Goal: Transaction & Acquisition: Purchase product/service

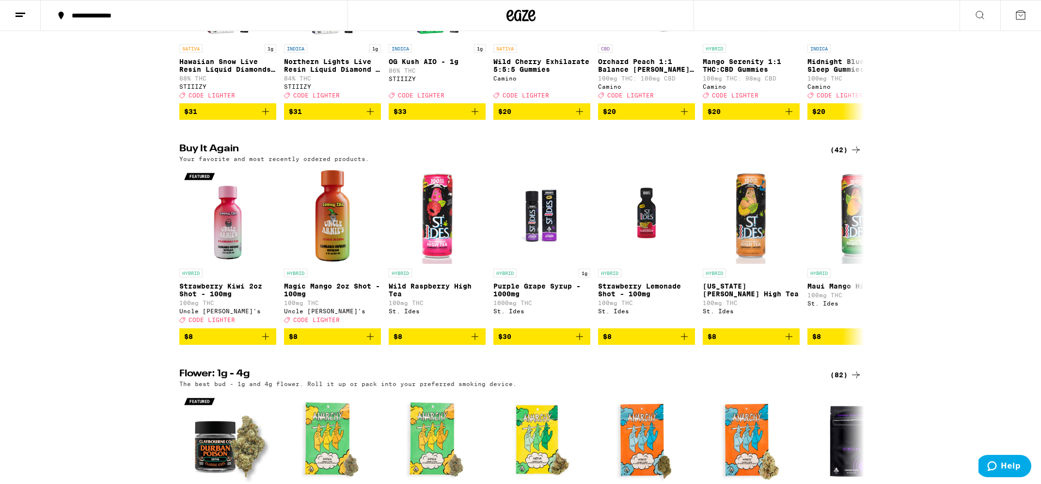
scroll to position [222, 0]
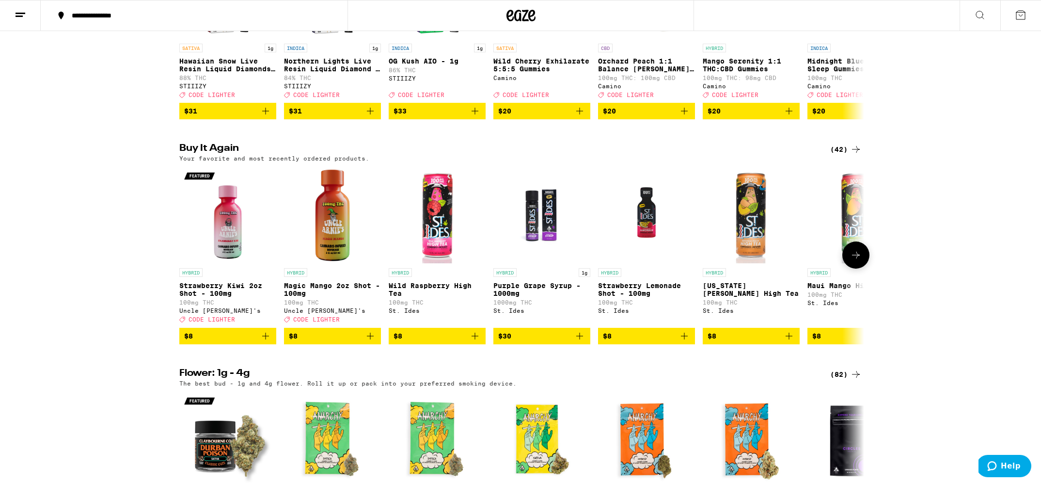
click at [268, 342] on icon "Add to bag" at bounding box center [266, 336] width 12 height 12
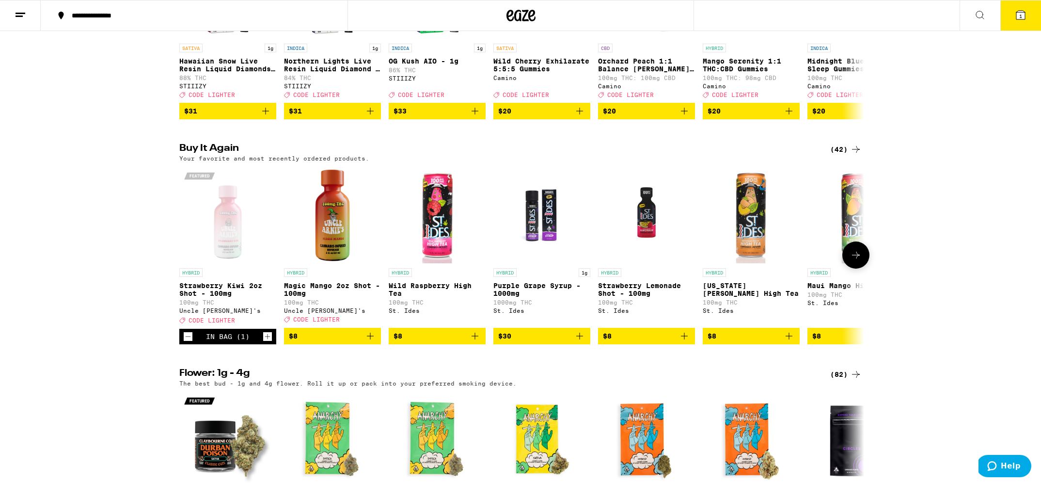
scroll to position [253, 0]
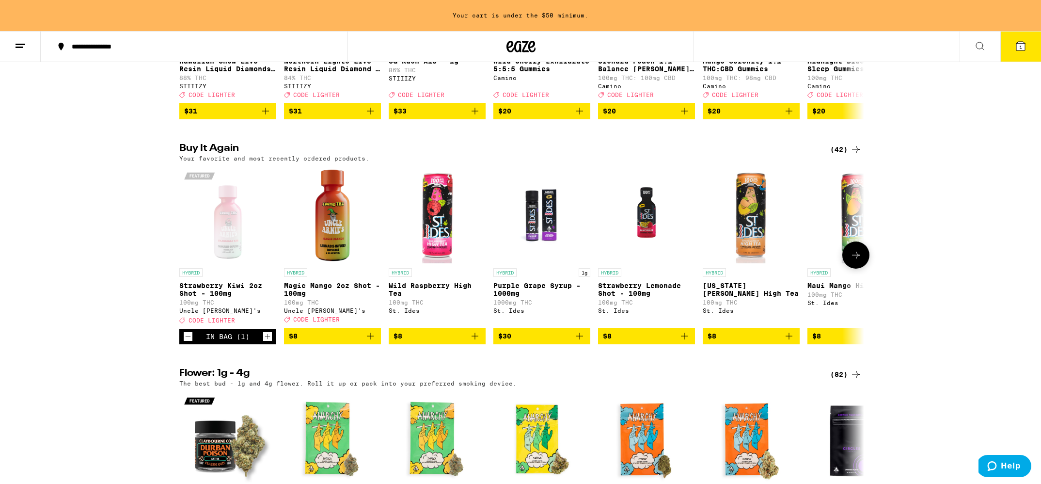
click at [267, 342] on icon "Increment" at bounding box center [267, 337] width 9 height 12
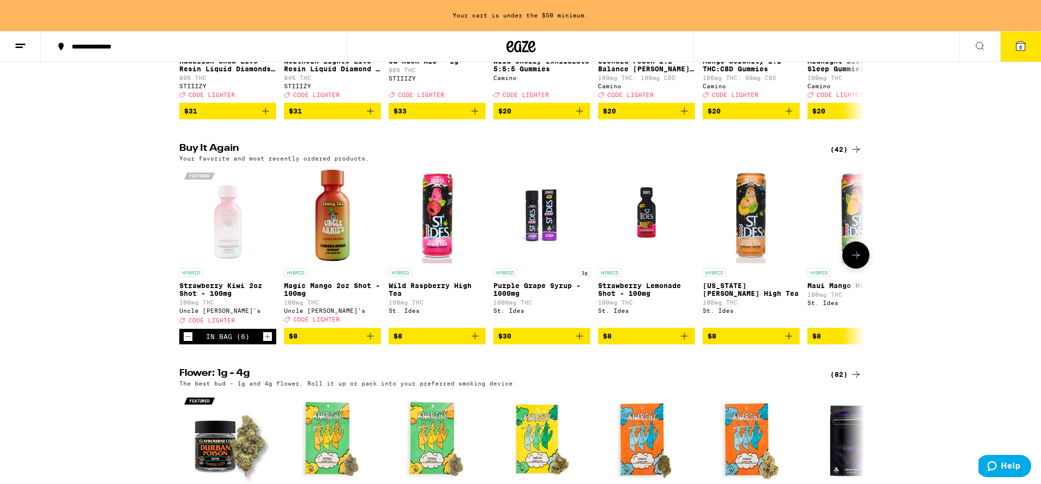
click at [267, 342] on icon "Increment" at bounding box center [267, 337] width 9 height 12
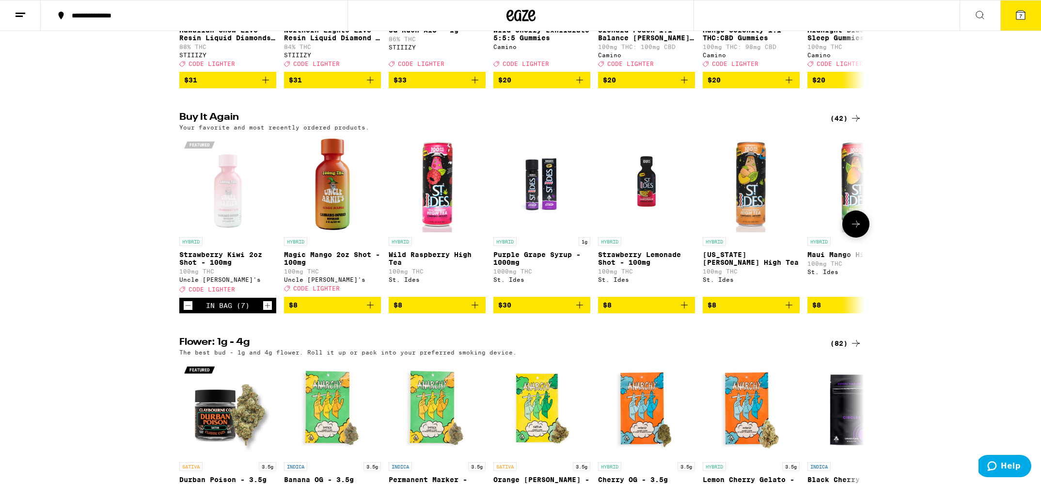
click at [267, 311] on icon "Increment" at bounding box center [267, 306] width 9 height 12
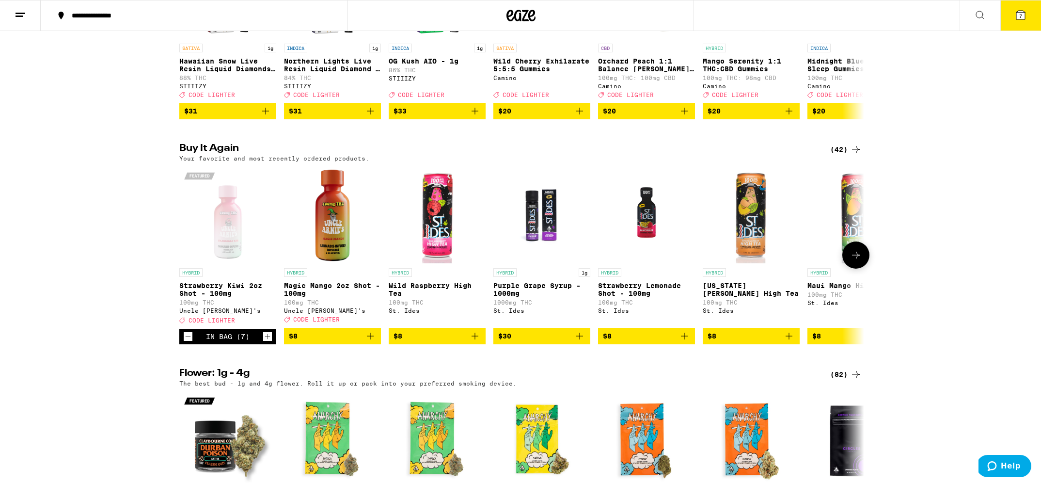
click at [267, 342] on icon "Increment" at bounding box center [267, 337] width 9 height 12
click at [371, 342] on icon "Add to bag" at bounding box center [371, 336] width 12 height 12
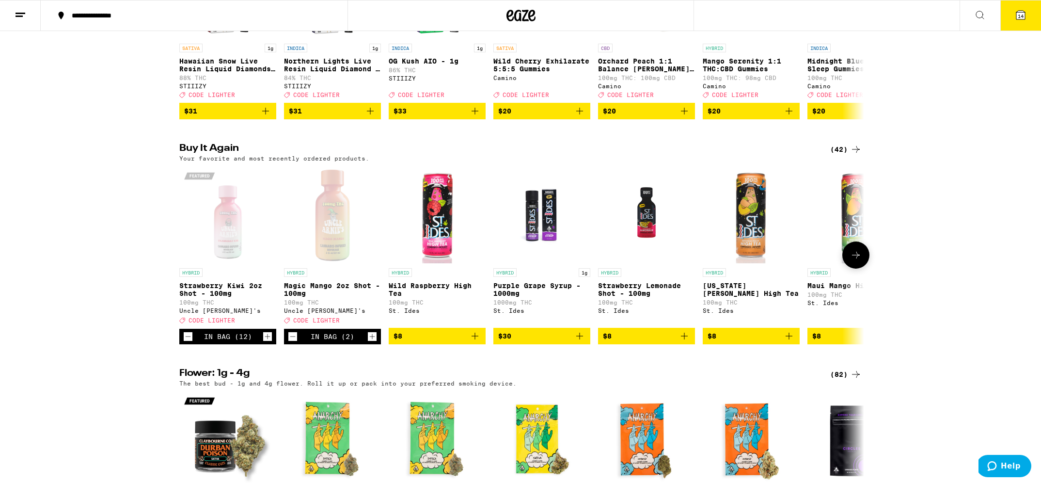
click at [371, 342] on icon "Increment" at bounding box center [372, 337] width 9 height 12
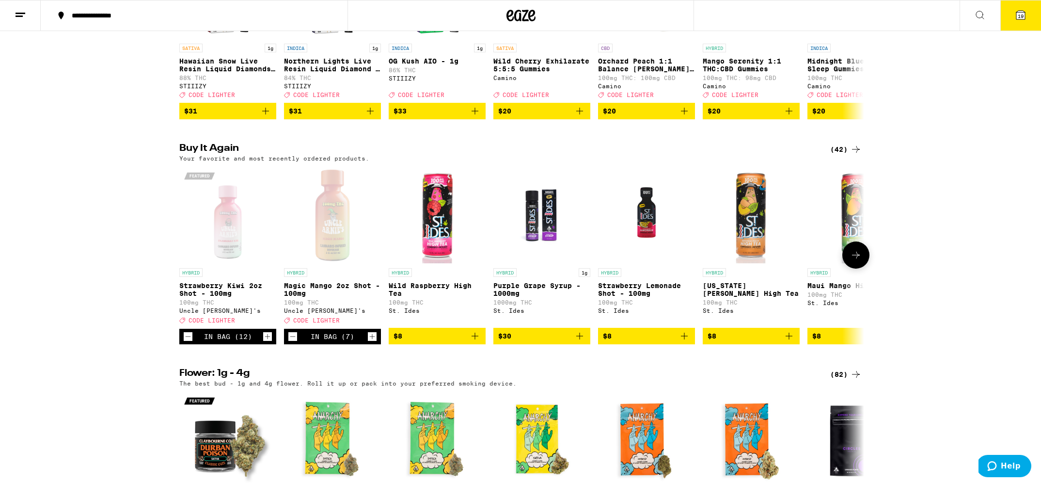
click at [371, 342] on icon "Increment" at bounding box center [372, 337] width 9 height 12
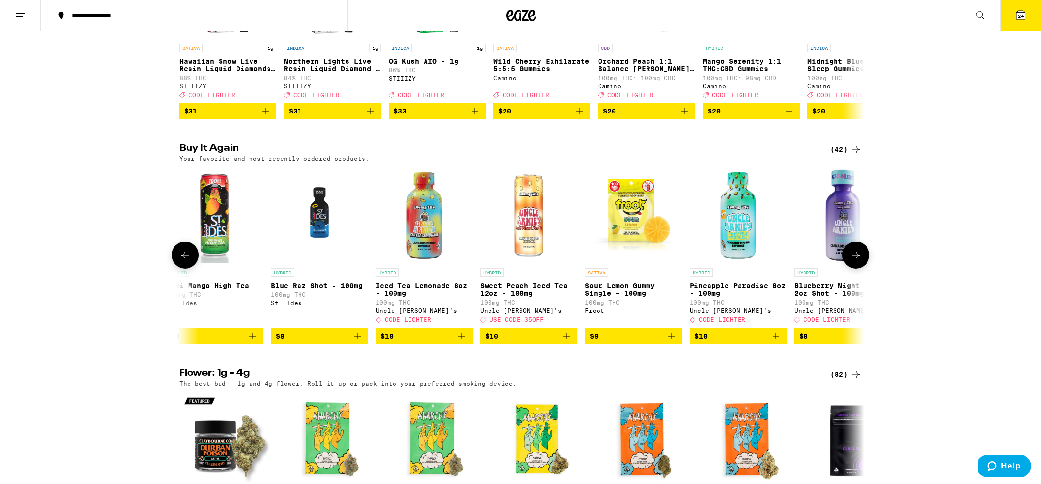
scroll to position [0, 984]
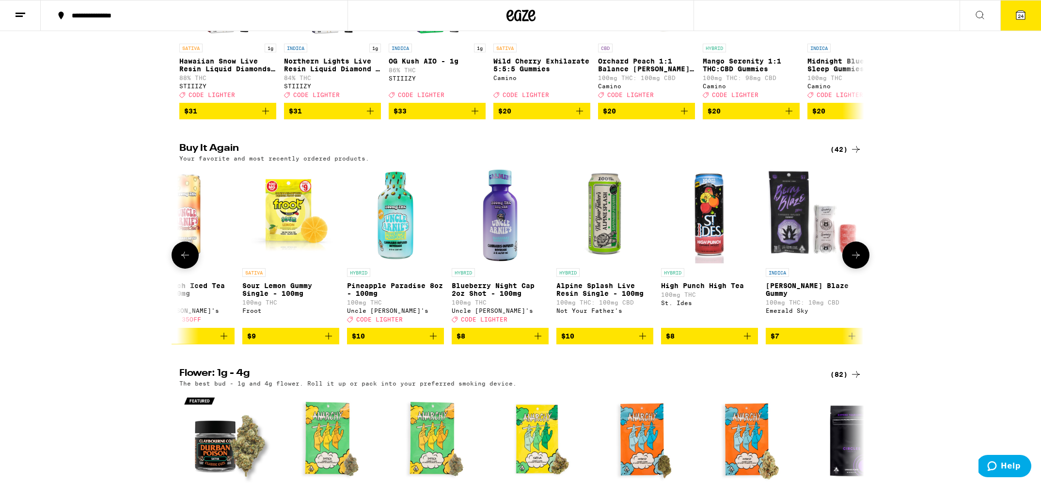
click at [540, 342] on icon "Add to bag" at bounding box center [538, 336] width 12 height 12
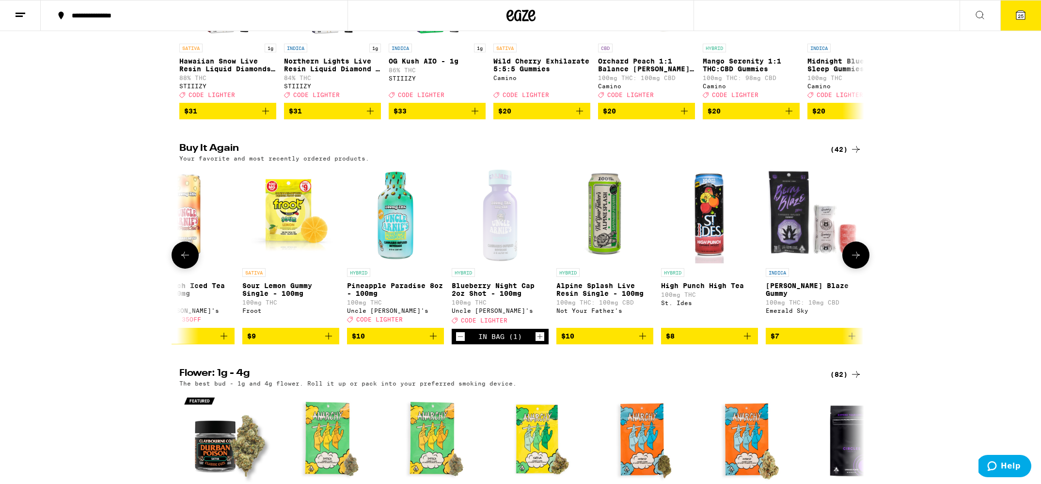
click at [540, 339] on icon "Increment" at bounding box center [540, 336] width 5 height 5
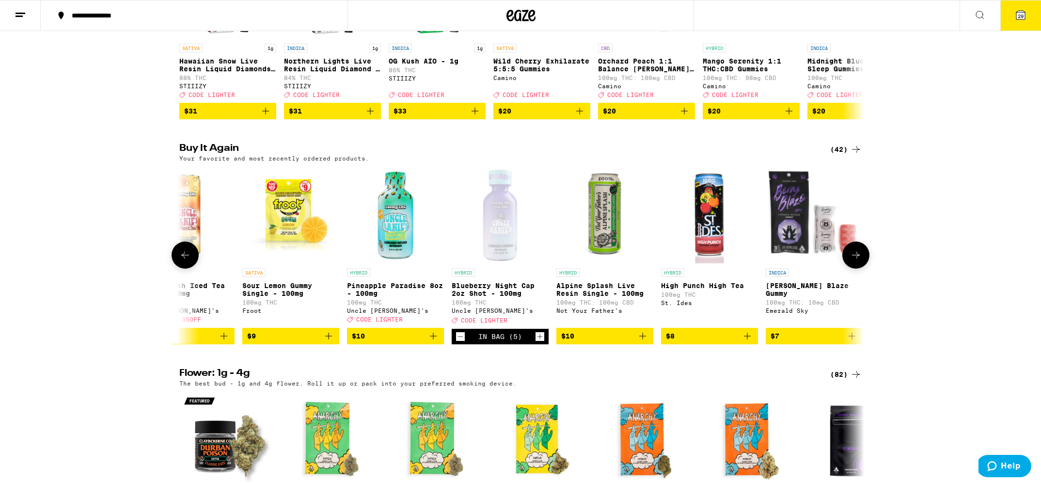
click at [540, 339] on icon "Increment" at bounding box center [540, 336] width 5 height 5
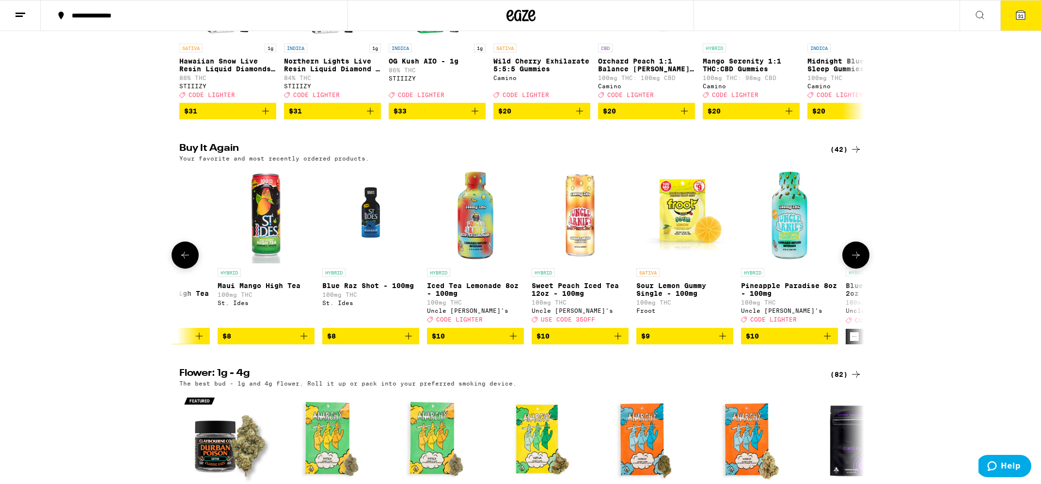
scroll to position [0, 734]
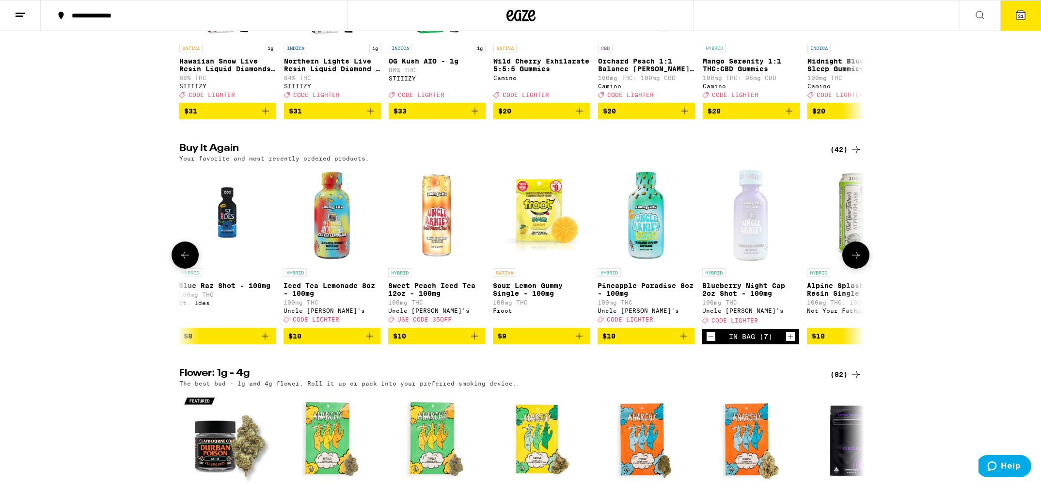
click at [687, 342] on icon "Add to bag" at bounding box center [684, 336] width 12 height 12
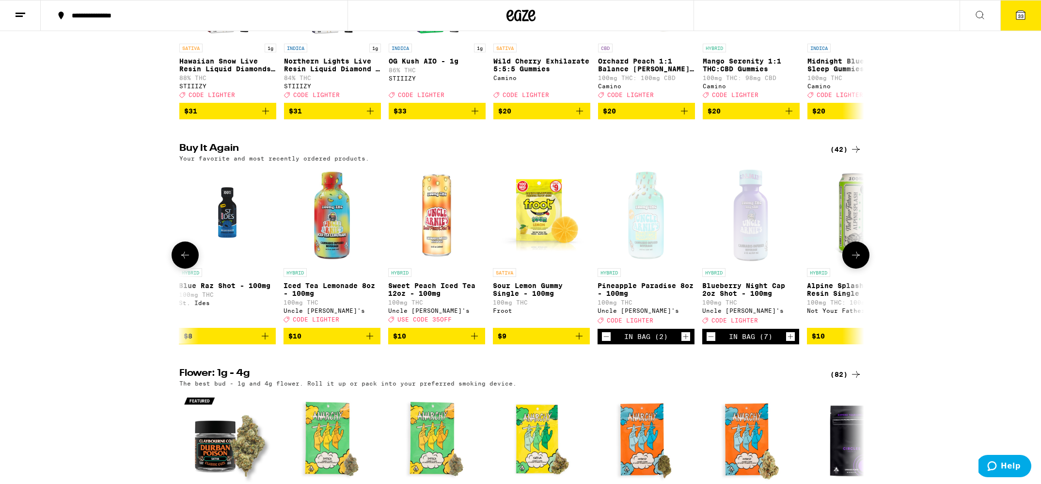
click at [687, 342] on icon "Increment" at bounding box center [686, 337] width 9 height 12
click at [1026, 11] on icon at bounding box center [1021, 15] width 12 height 12
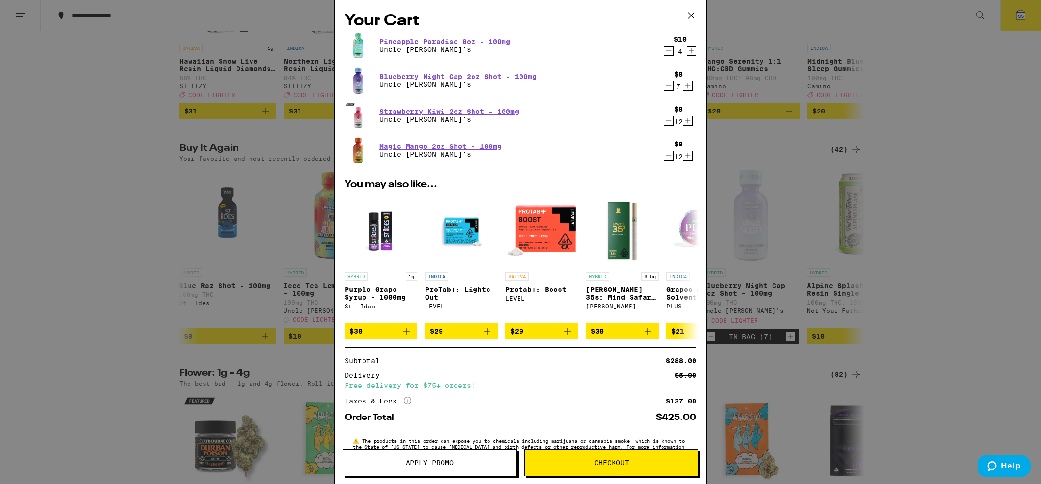
click at [449, 455] on button "Apply Promo" at bounding box center [430, 462] width 174 height 27
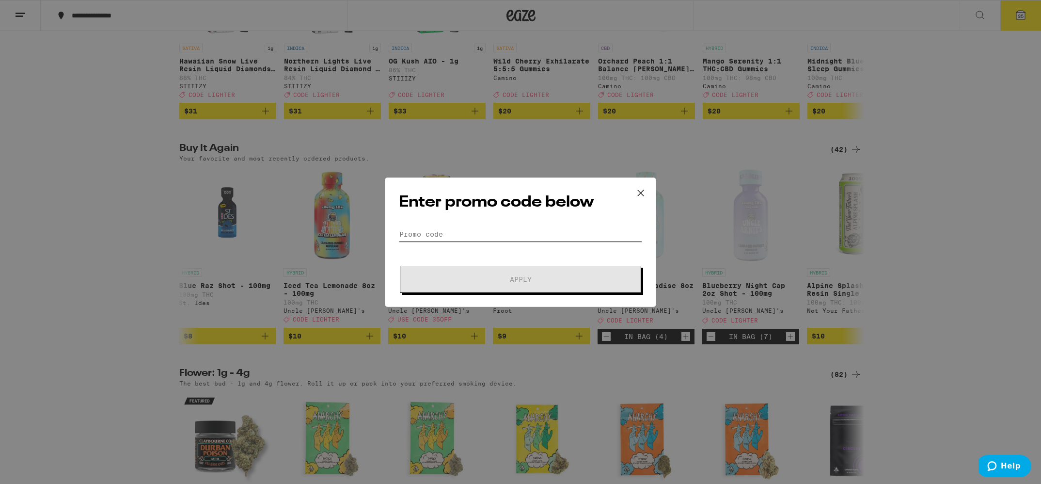
click at [425, 227] on input "Promo Code" at bounding box center [520, 234] width 243 height 15
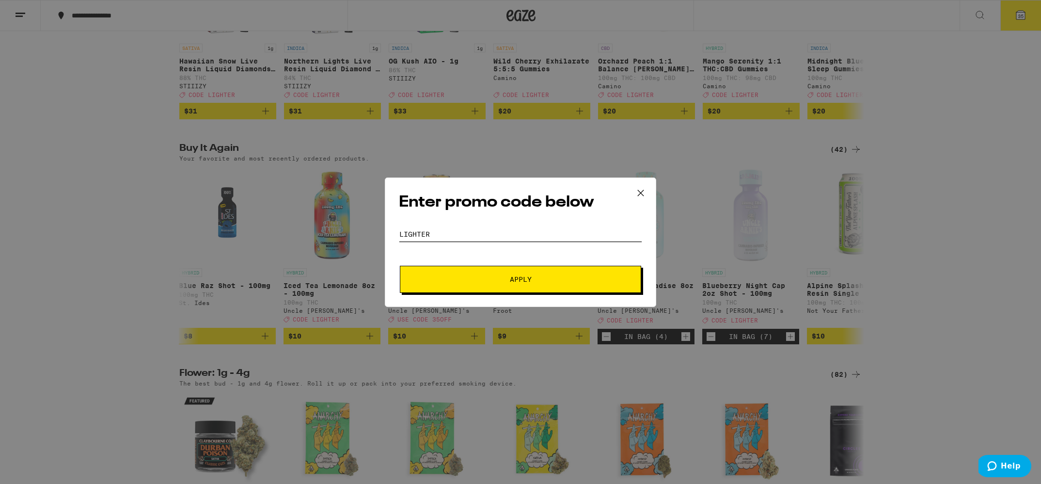
type input "LIGHTER"
click at [453, 272] on button "Apply" at bounding box center [520, 279] width 241 height 27
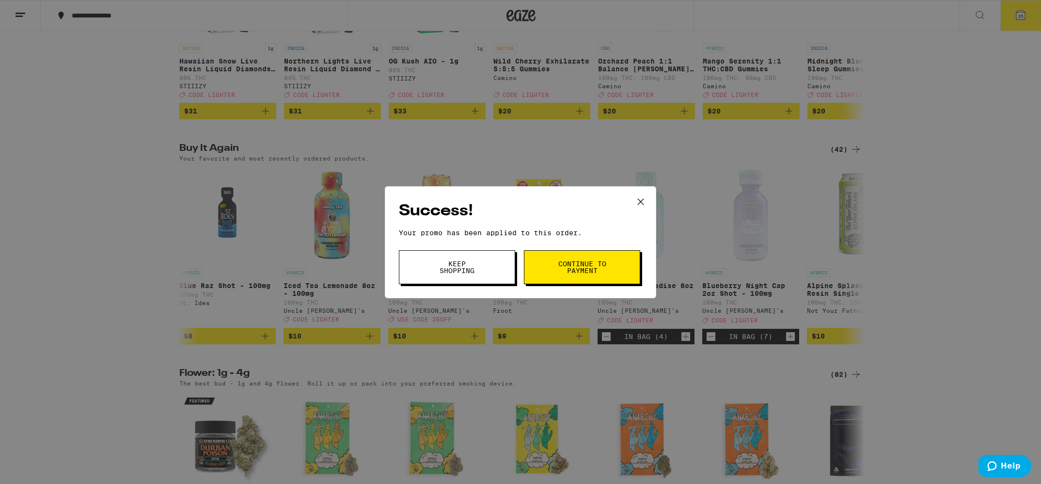
click at [564, 266] on span "Continue to payment" at bounding box center [582, 267] width 49 height 14
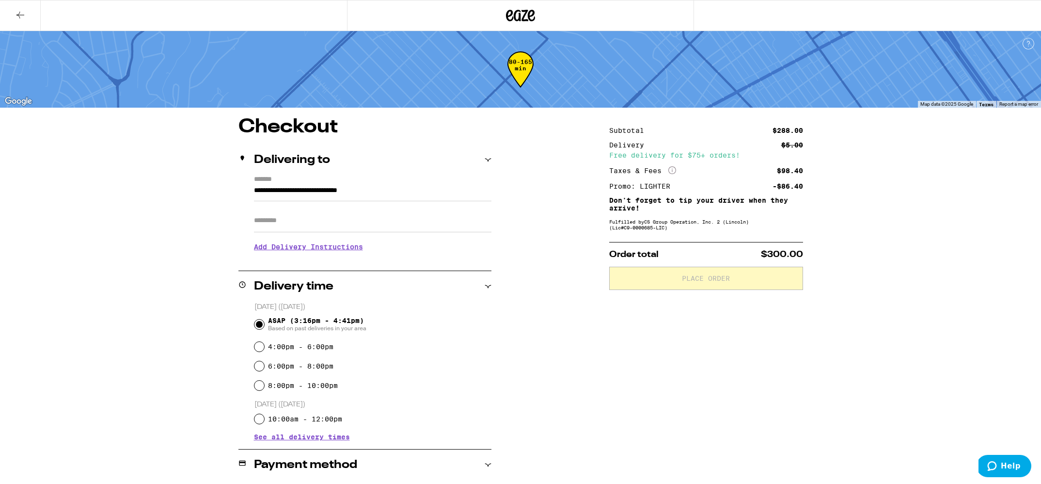
click at [18, 9] on icon at bounding box center [21, 15] width 12 height 12
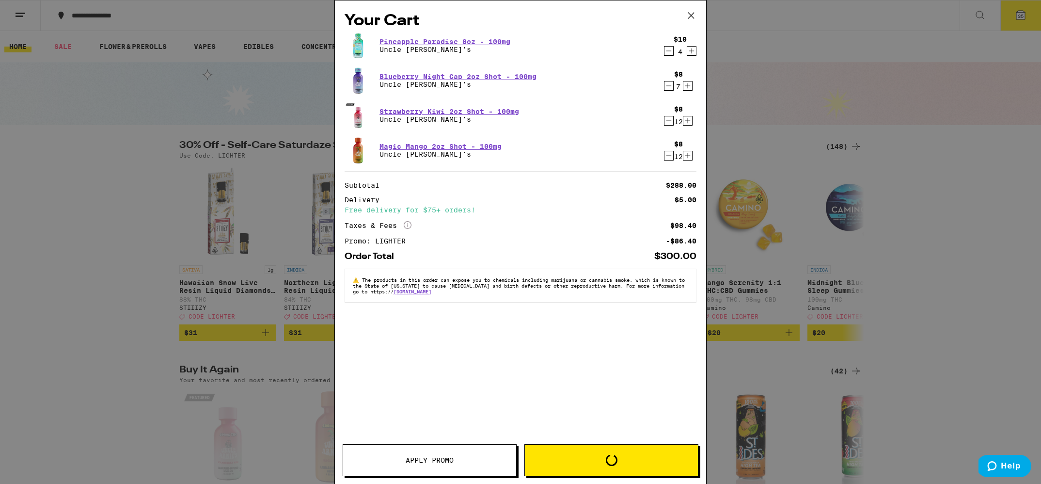
click at [667, 87] on icon "Decrement" at bounding box center [669, 86] width 9 height 12
click at [560, 464] on span "Checkout" at bounding box center [611, 462] width 173 height 7
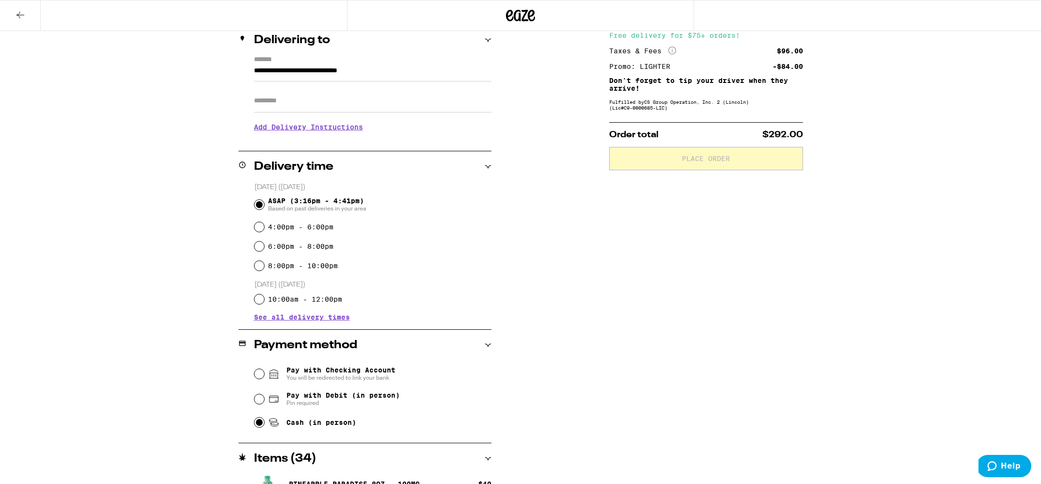
drag, startPoint x: 257, startPoint y: 426, endPoint x: 493, endPoint y: 387, distance: 239.4
click at [257, 426] on input "Cash (in person)" at bounding box center [260, 422] width 10 height 10
radio input "true"
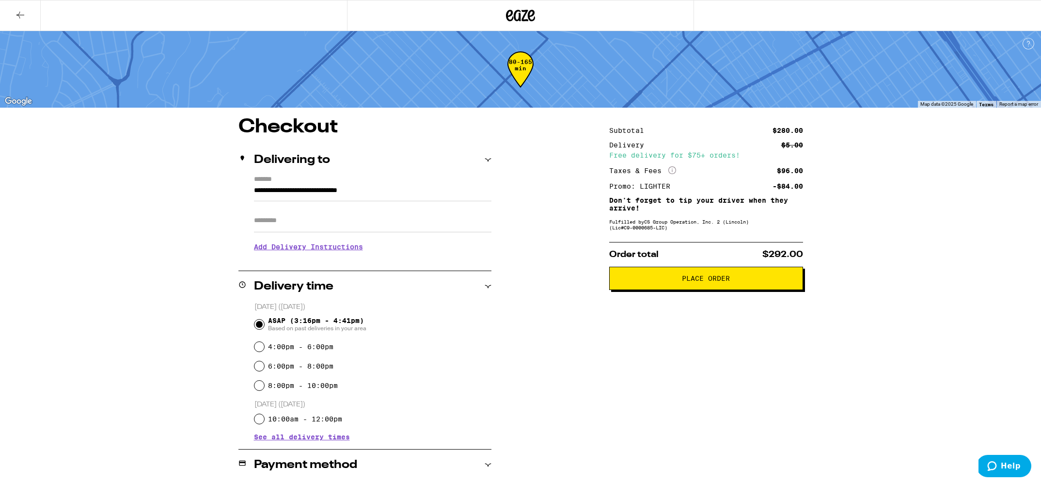
click at [655, 287] on button "Place Order" at bounding box center [706, 278] width 194 height 23
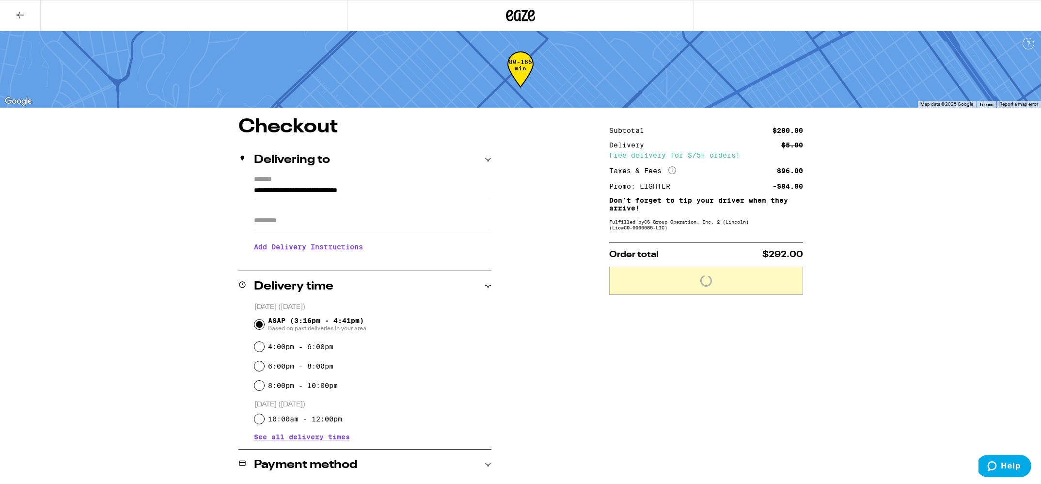
click at [329, 226] on input "Apt/Suite" at bounding box center [373, 220] width 238 height 23
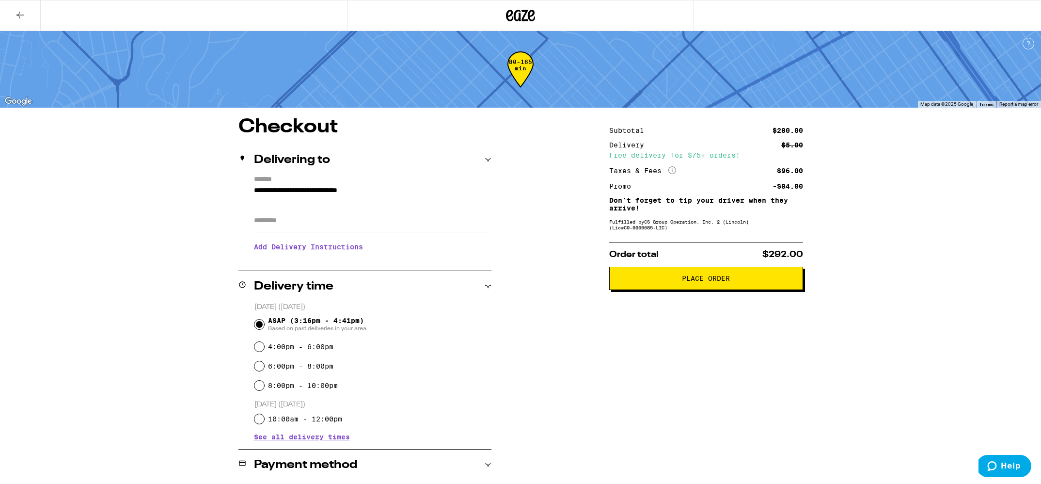
type input "*"
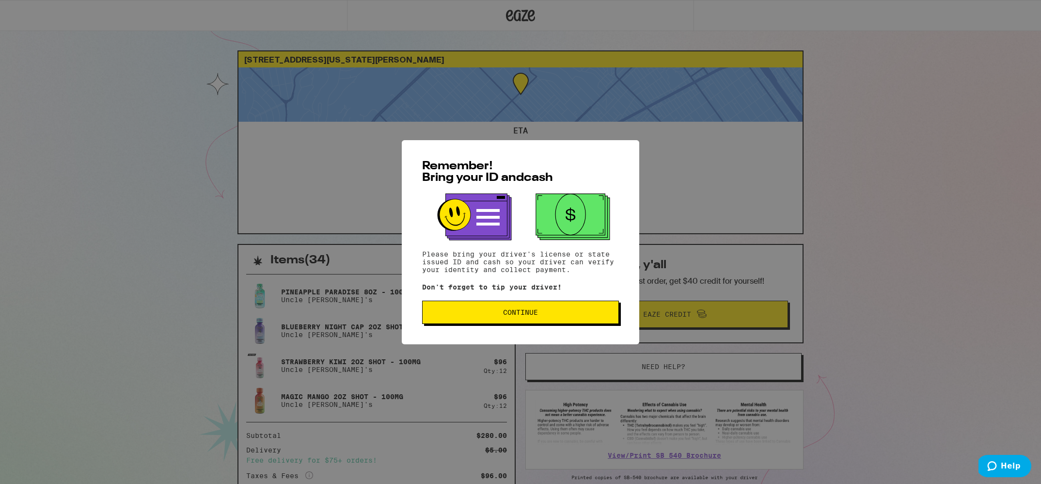
click at [521, 324] on button "Continue" at bounding box center [520, 312] width 197 height 23
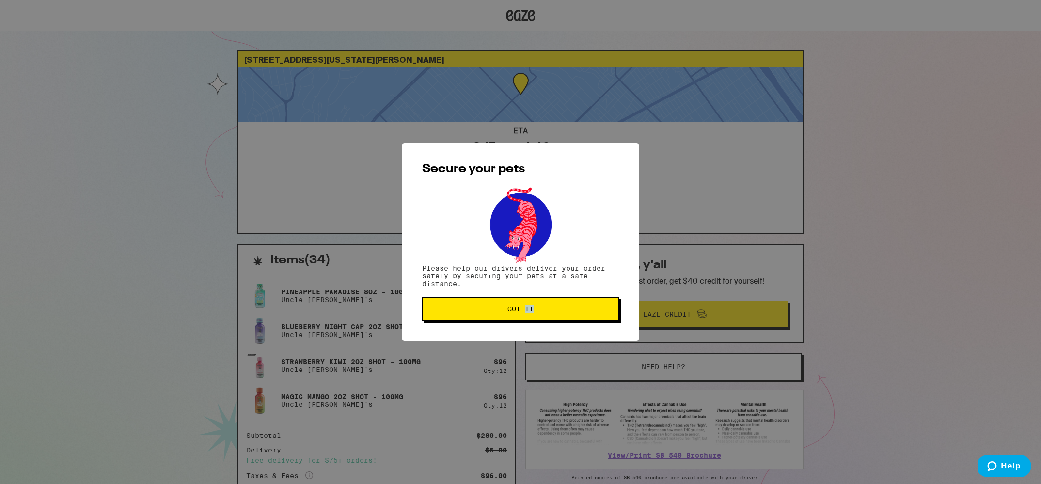
click at [520, 324] on div "Secure your pets Please help our drivers deliver your order safely by securing …" at bounding box center [521, 242] width 238 height 198
click at [515, 317] on button "Got it" at bounding box center [520, 308] width 197 height 23
